Goal: Find specific page/section

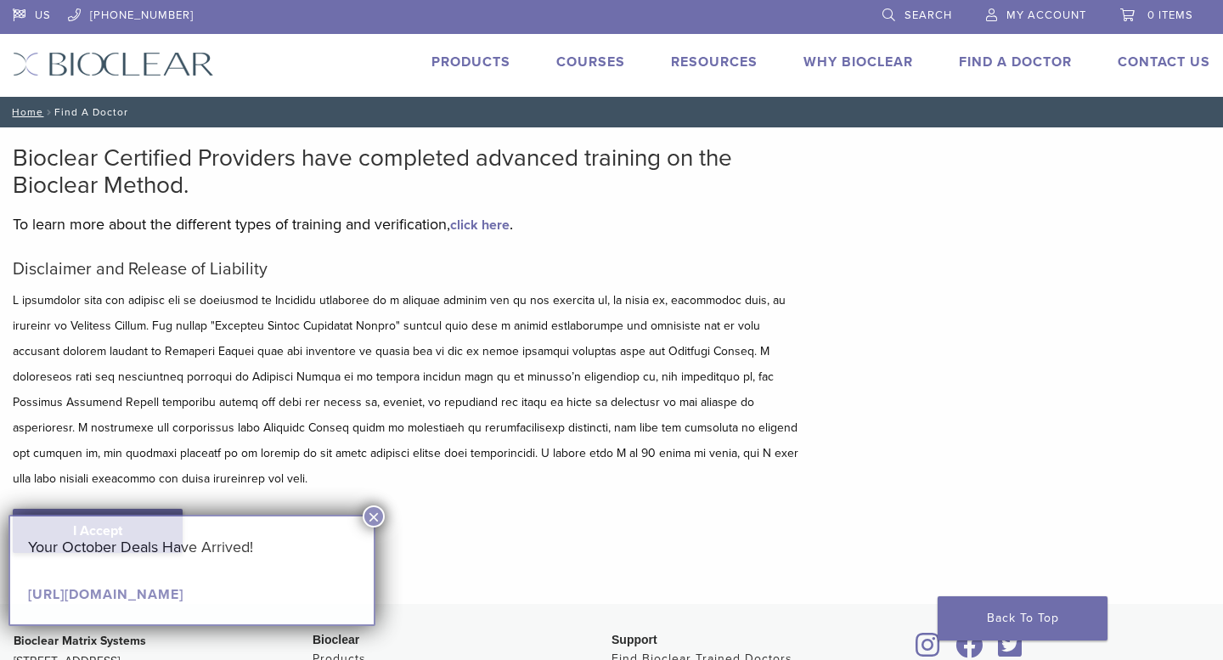
click at [157, 509] on link "I Accept" at bounding box center [98, 531] width 170 height 44
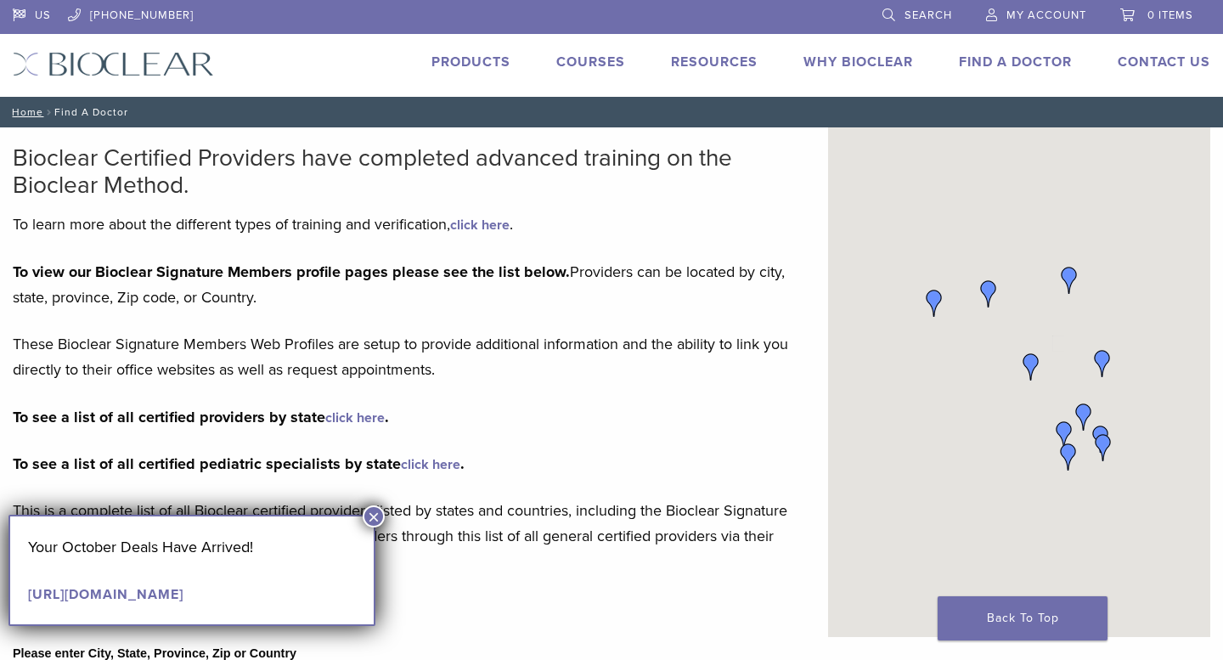
click at [379, 515] on button "×" at bounding box center [374, 516] width 22 height 22
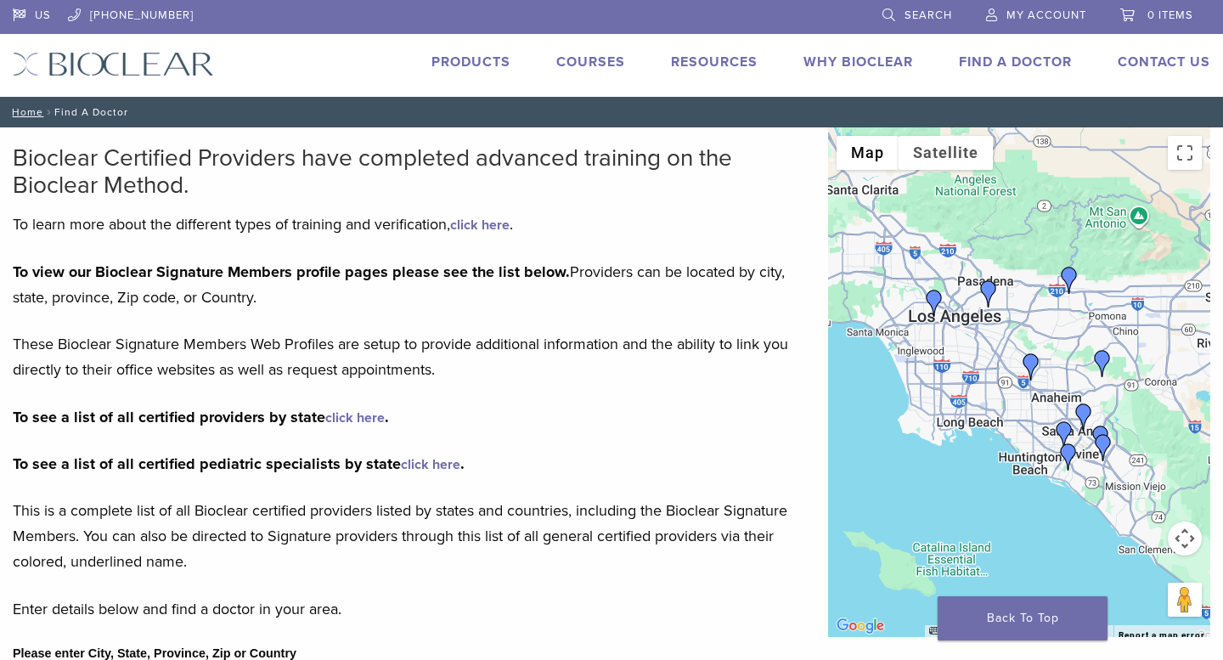
click at [367, 421] on link "click here" at bounding box center [354, 417] width 59 height 17
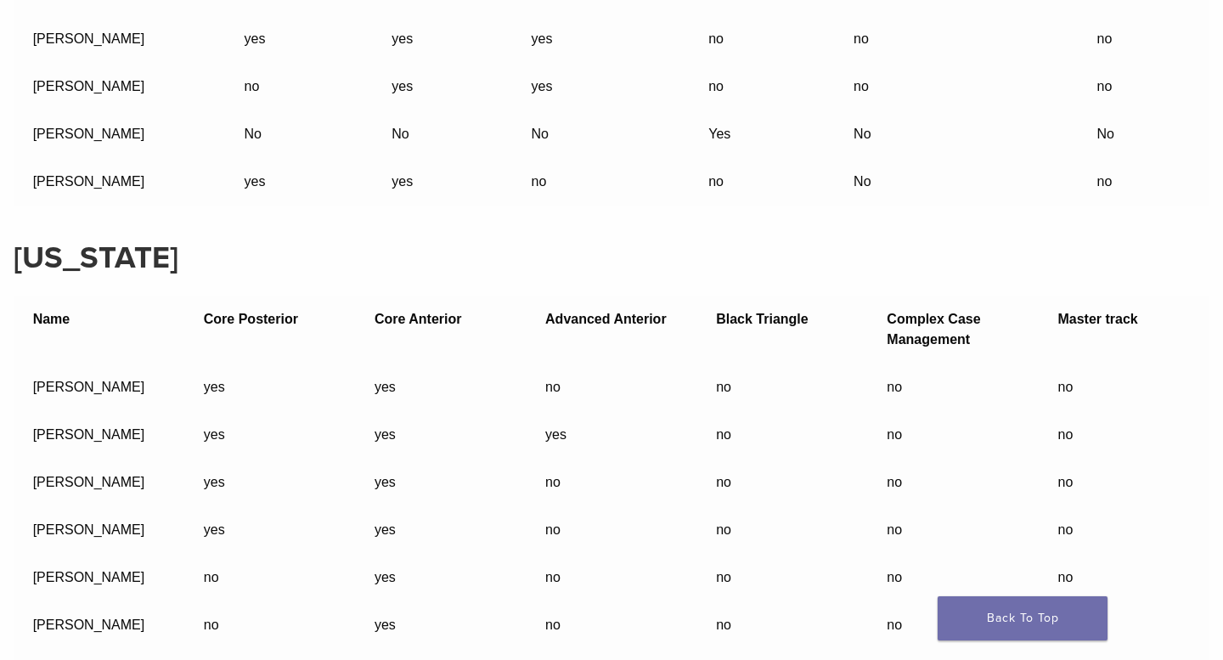
scroll to position [2074, 0]
